Goal: Task Accomplishment & Management: Manage account settings

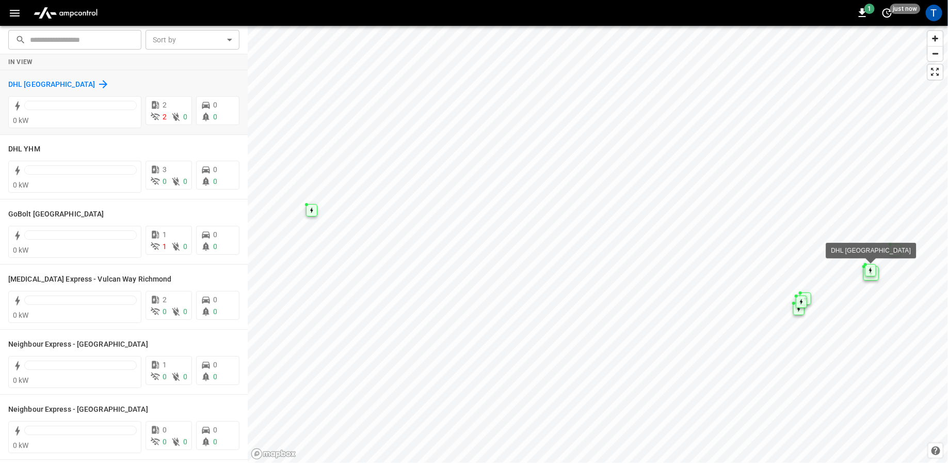
click at [31, 83] on h6 "DHL [GEOGRAPHIC_DATA]" at bounding box center [51, 84] width 87 height 11
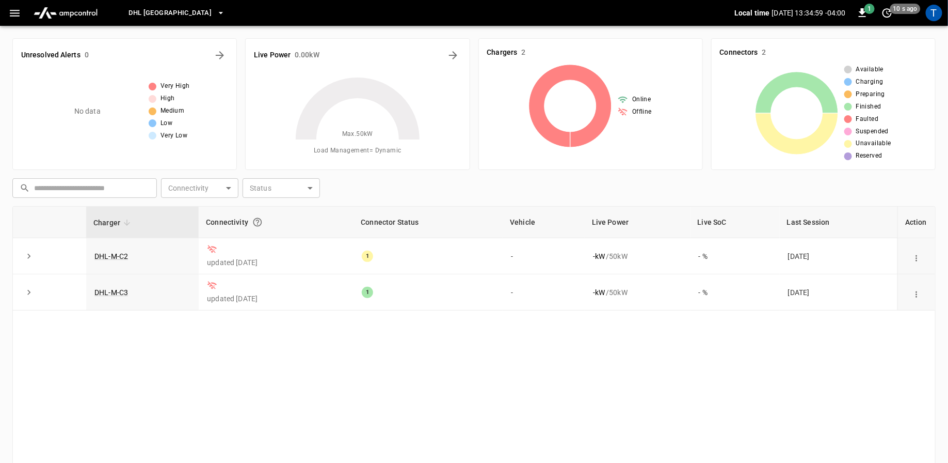
click at [31, 21] on img "menu" at bounding box center [65, 13] width 72 height 20
click at [17, 16] on icon "button" at bounding box center [14, 13] width 13 height 13
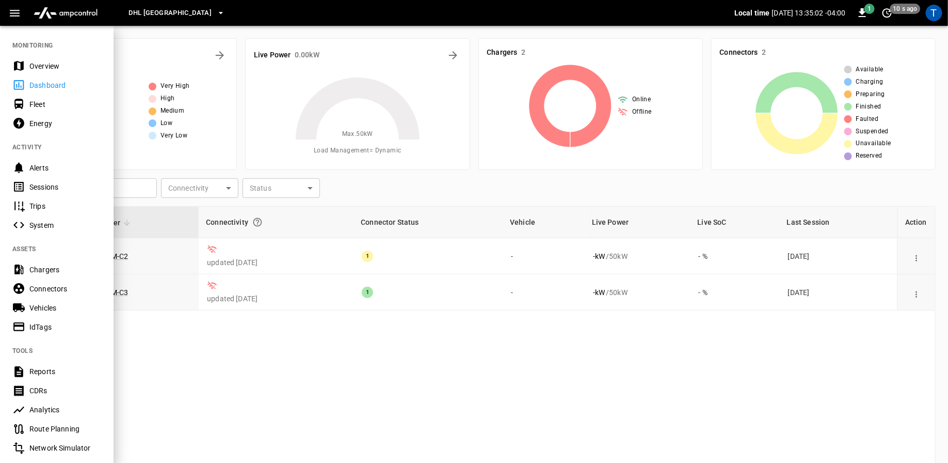
click at [45, 68] on div "Overview" at bounding box center [65, 66] width 72 height 10
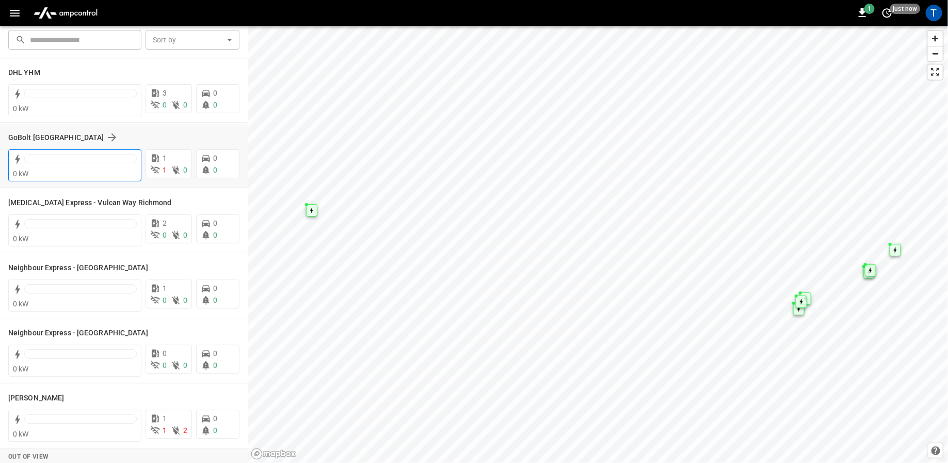
scroll to position [69, 0]
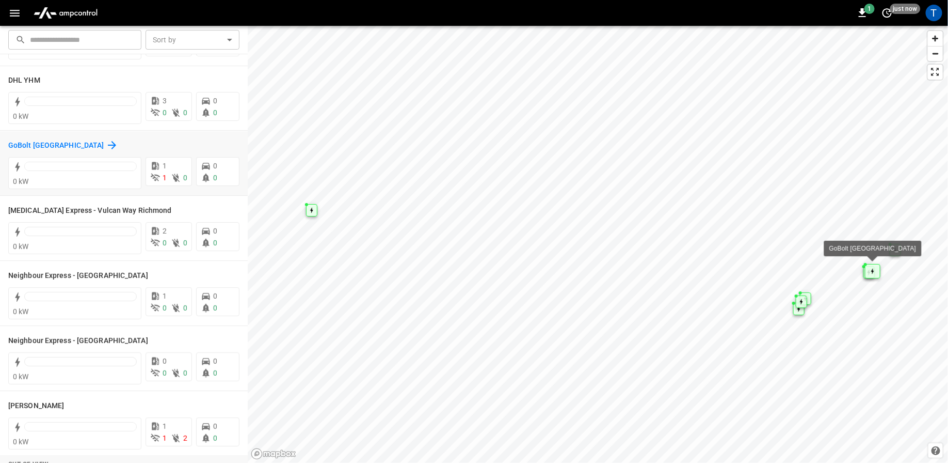
click at [48, 147] on h6 "GoBolt [GEOGRAPHIC_DATA]" at bounding box center [55, 145] width 95 height 11
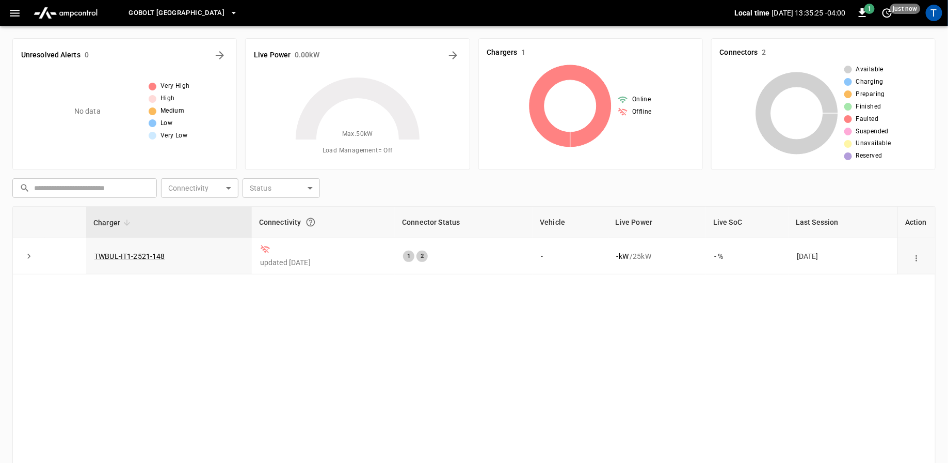
click at [23, 12] on button "button" at bounding box center [14, 13] width 21 height 19
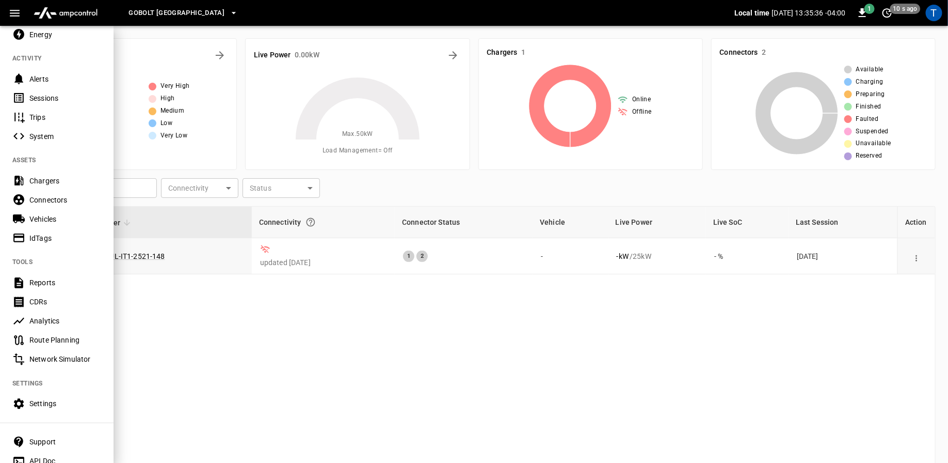
scroll to position [91, 0]
click at [41, 403] on div "Settings" at bounding box center [65, 400] width 72 height 10
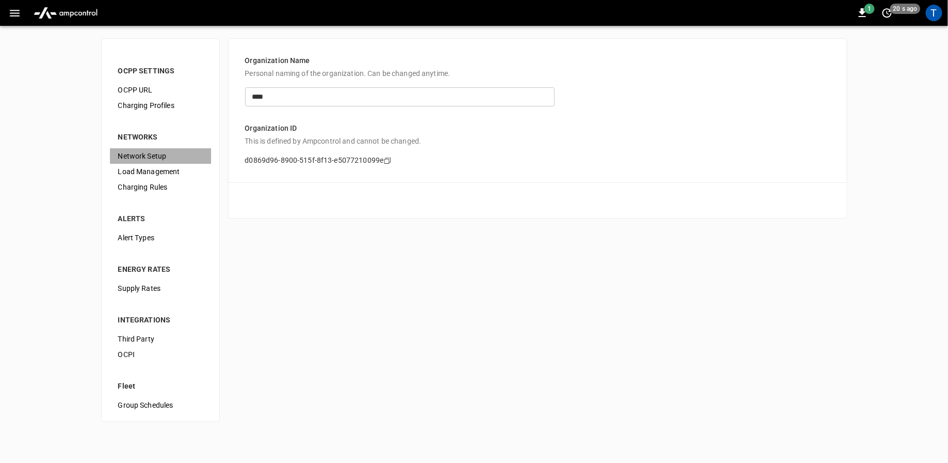
click at [142, 155] on span "Network Setup" at bounding box center [160, 156] width 85 height 11
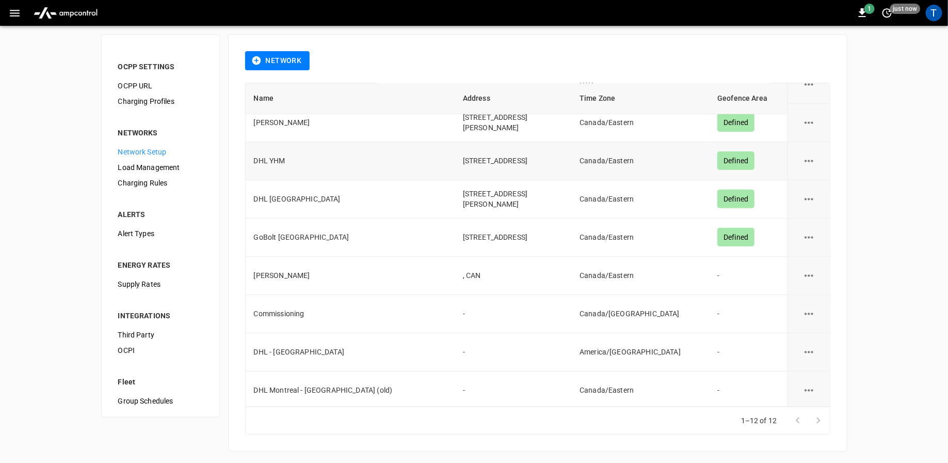
scroll to position [144, 0]
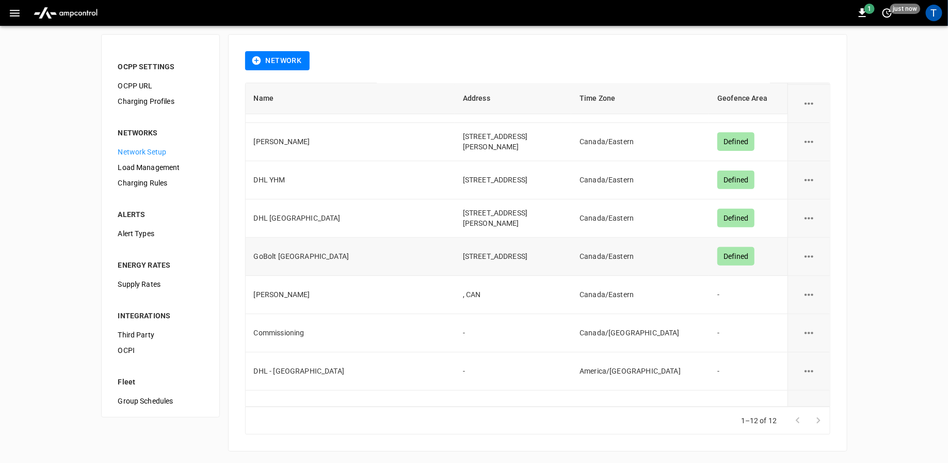
click at [807, 253] on icon "network options" at bounding box center [809, 256] width 13 height 13
click at [813, 281] on li "Edit" at bounding box center [815, 278] width 37 height 17
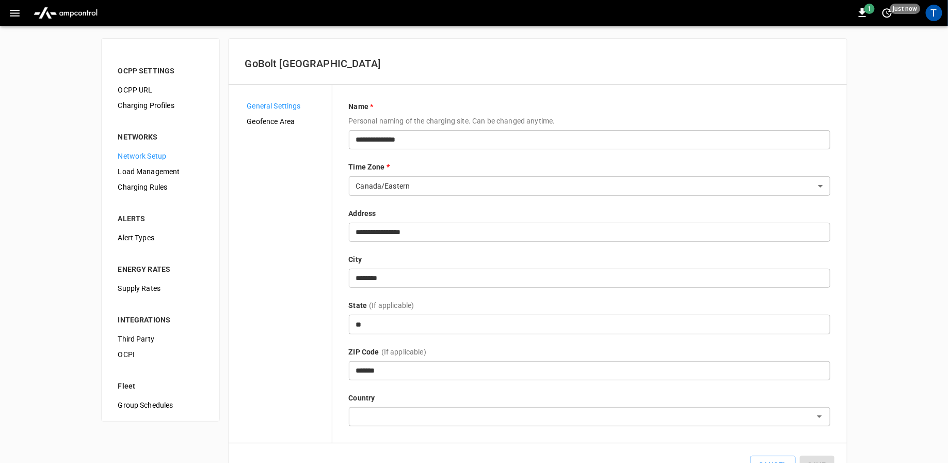
scroll to position [36, 0]
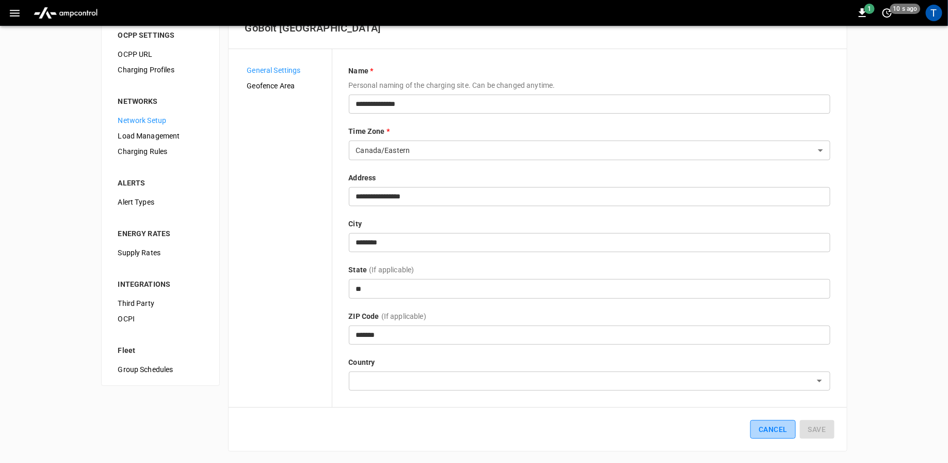
click at [765, 429] on button "Cancel" at bounding box center [773, 429] width 45 height 19
click at [770, 429] on button "Cancel" at bounding box center [773, 429] width 45 height 19
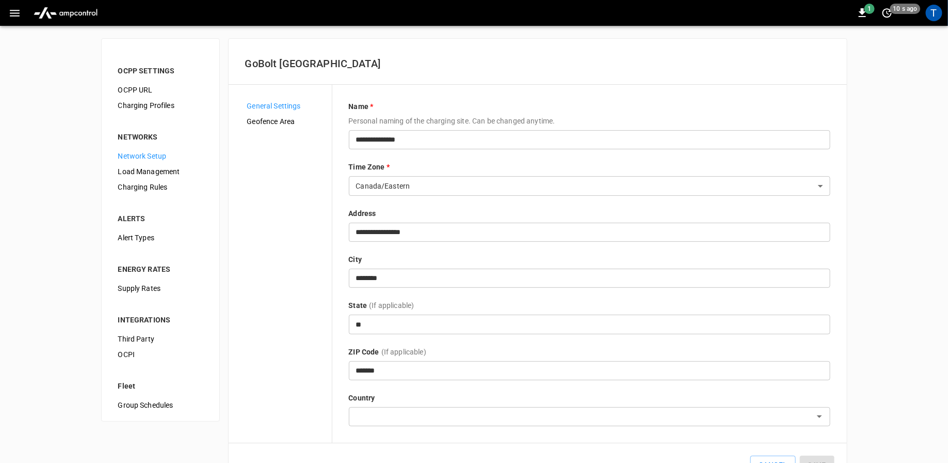
click at [14, 15] on icon "button" at bounding box center [15, 13] width 10 height 7
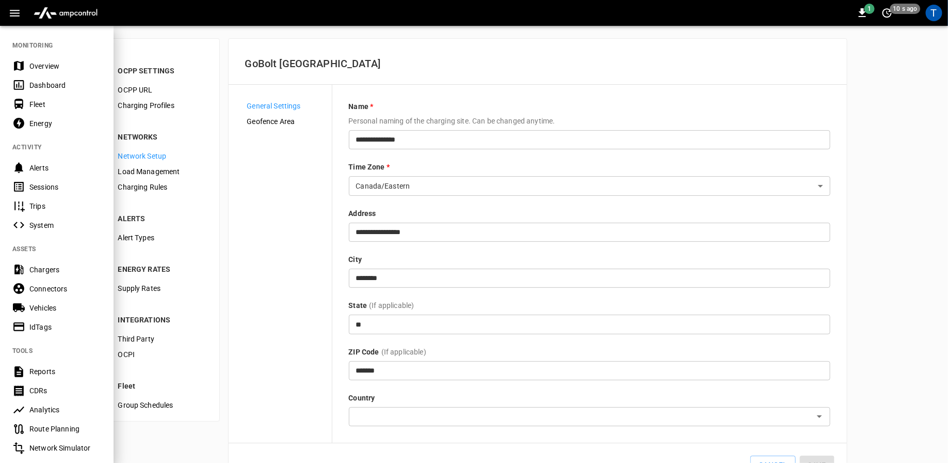
click at [46, 269] on div "Chargers" at bounding box center [65, 269] width 72 height 10
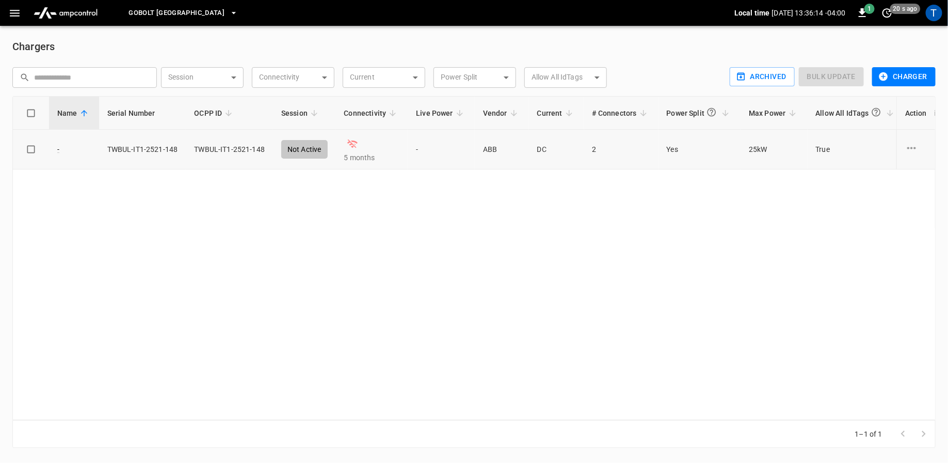
click at [913, 150] on icon "charge point options" at bounding box center [911, 147] width 13 height 13
click at [894, 219] on li "Archive" at bounding box center [904, 221] width 73 height 17
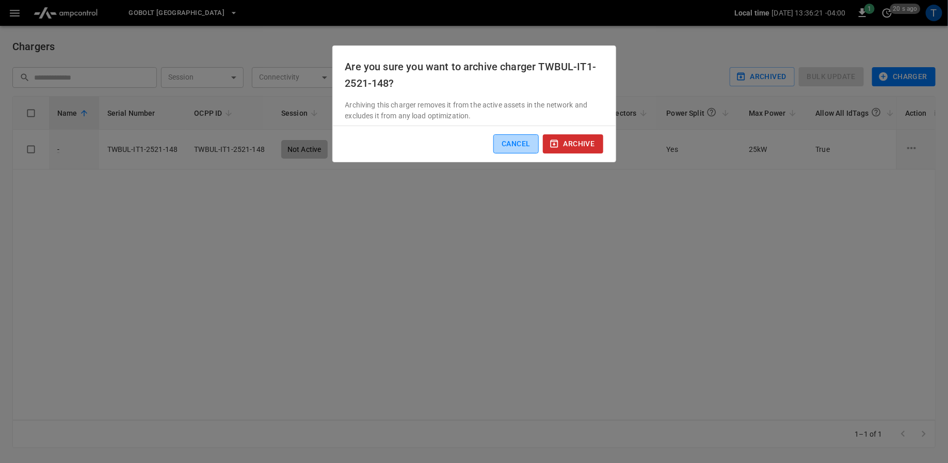
click at [512, 145] on button "Cancel" at bounding box center [515, 143] width 45 height 19
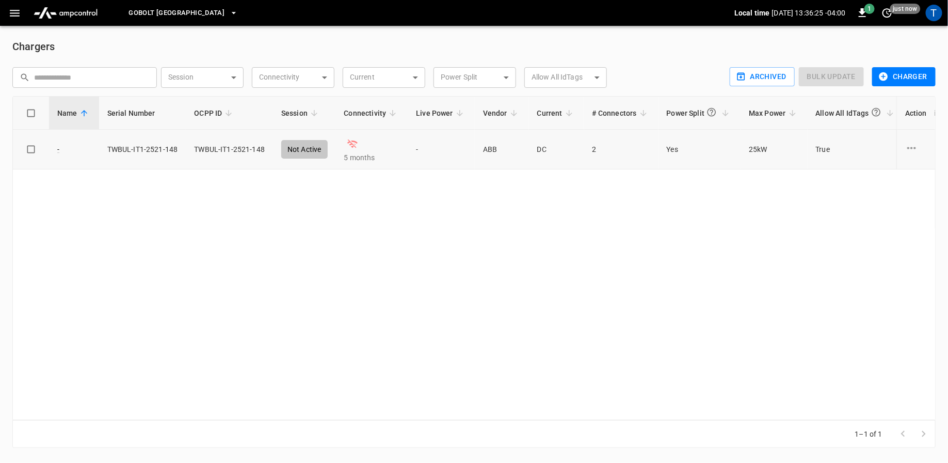
click at [911, 148] on icon "charge point options" at bounding box center [911, 147] width 13 height 13
click at [887, 221] on li "Archive" at bounding box center [904, 221] width 73 height 17
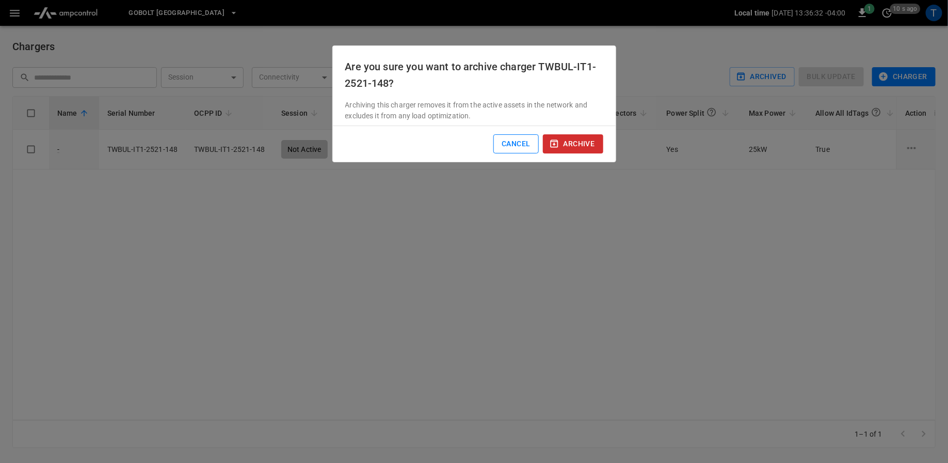
click at [504, 143] on button "Cancel" at bounding box center [515, 143] width 45 height 19
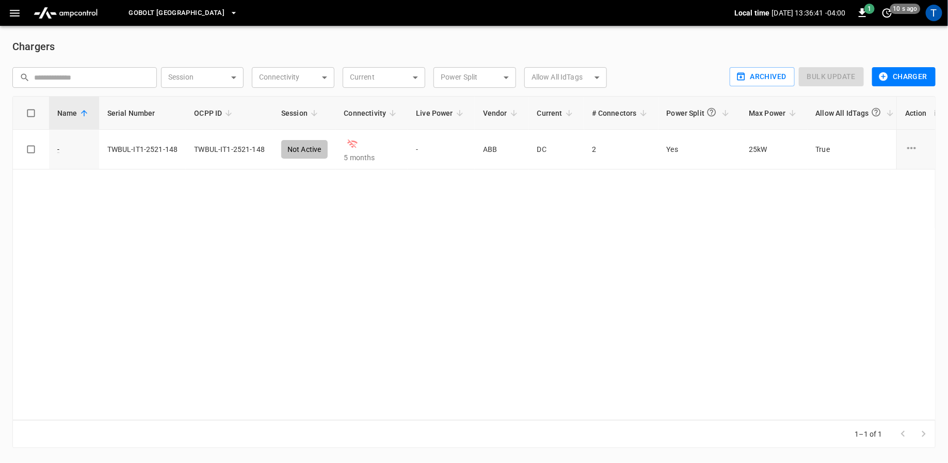
click at [65, 17] on img "menu" at bounding box center [65, 13] width 72 height 20
